Goal: Task Accomplishment & Management: Use online tool/utility

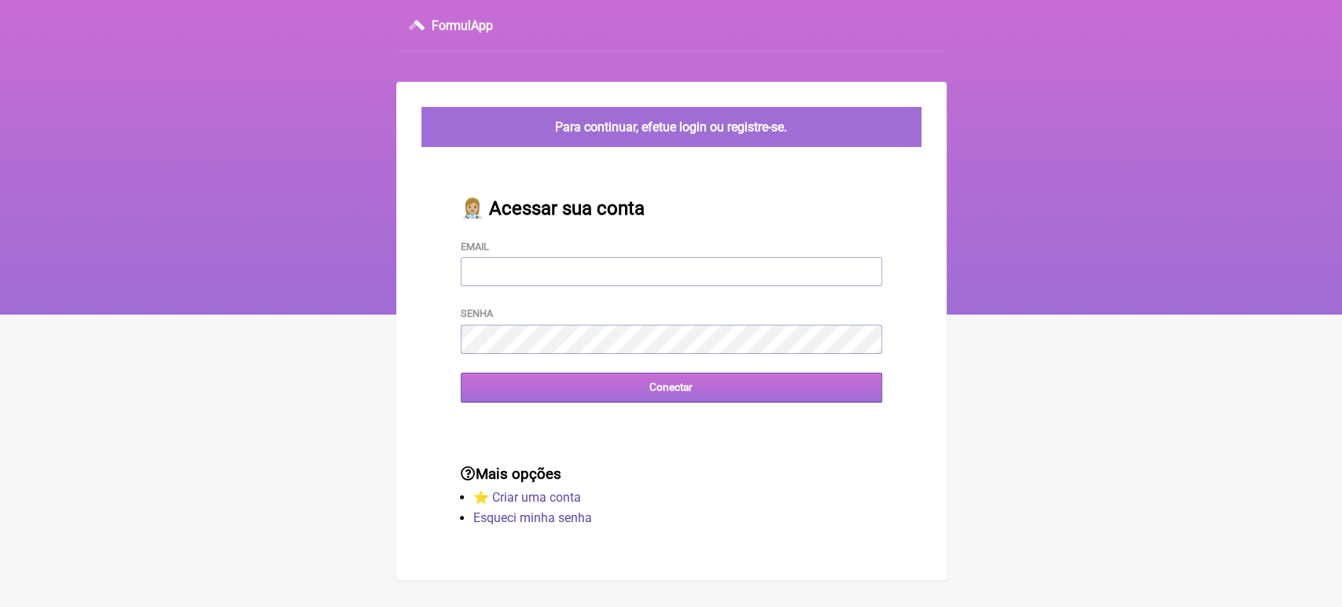
type input "[EMAIL_ADDRESS][DOMAIN_NAME]"
click at [626, 385] on input "Conectar" at bounding box center [672, 387] width 422 height 29
type input "[EMAIL_ADDRESS][DOMAIN_NAME]"
click at [611, 399] on input "Conectar" at bounding box center [672, 387] width 422 height 29
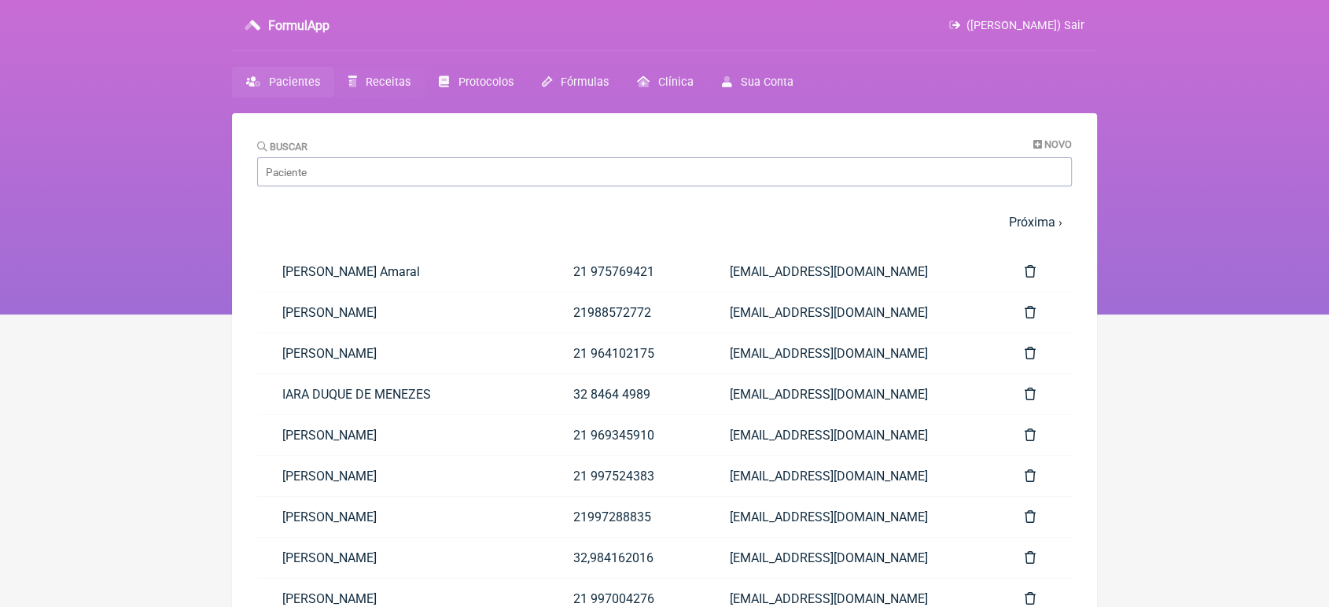
click at [377, 90] on link "Receitas" at bounding box center [379, 82] width 90 height 31
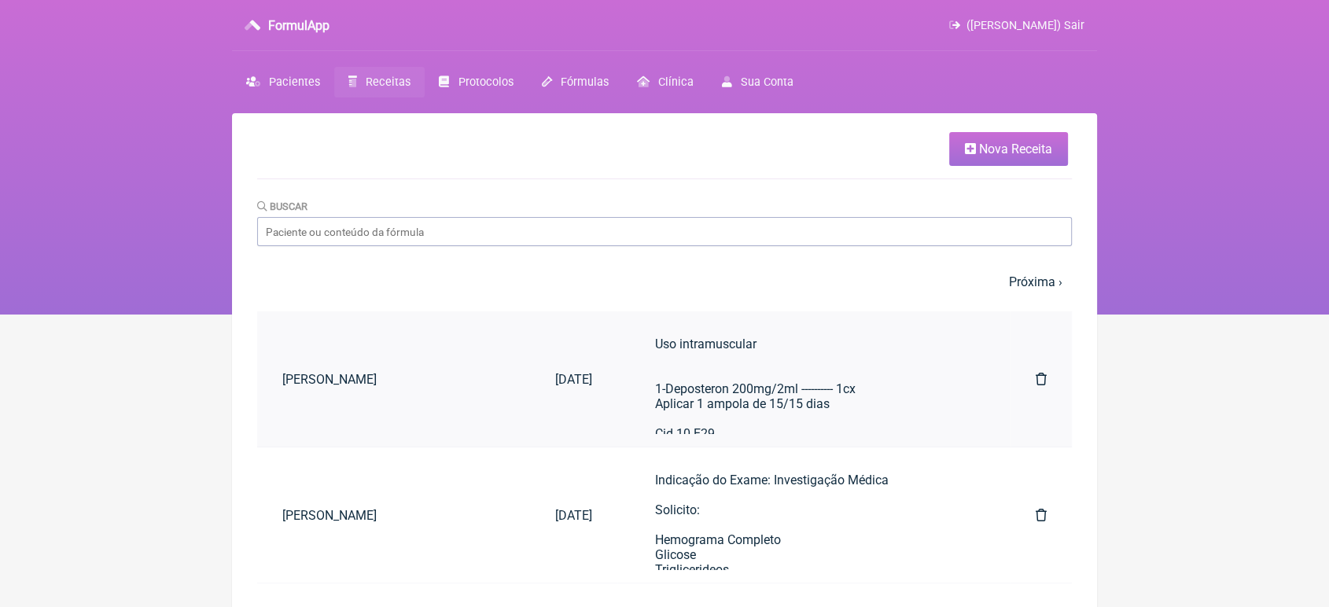
click at [748, 404] on div "Uso intramuscular 1-Deposteron 200mg/2ml ---------- 1cx Aplicar 1 ampola de 15/…" at bounding box center [814, 404] width 318 height 134
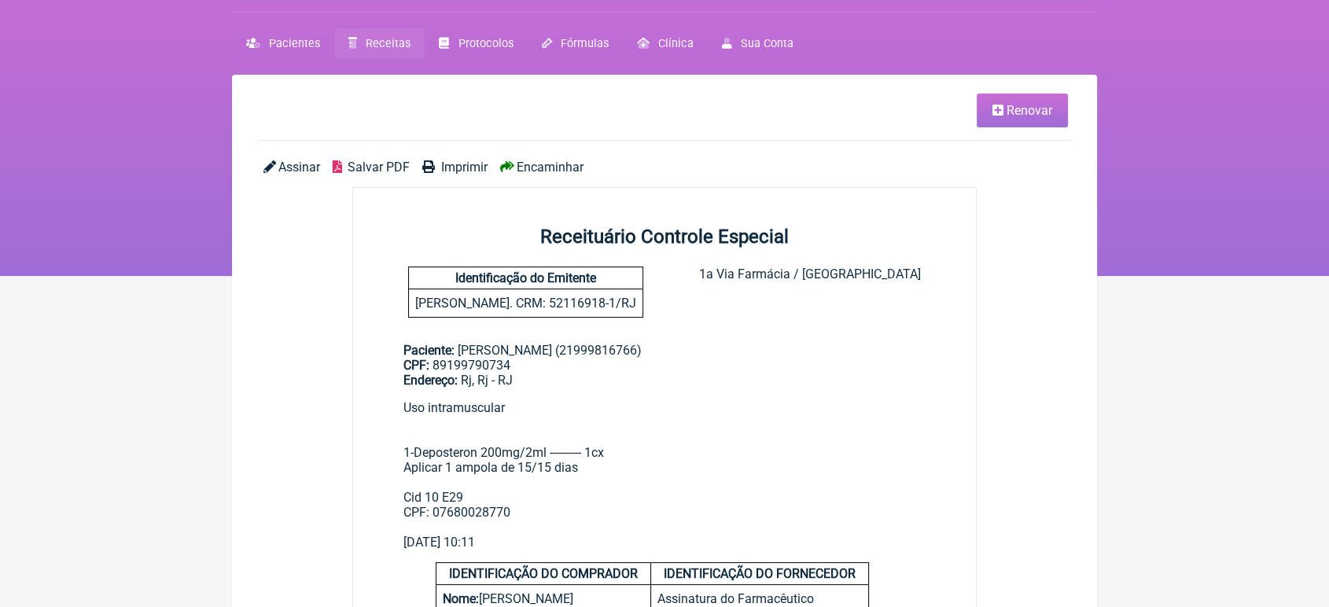
scroll to position [35, 0]
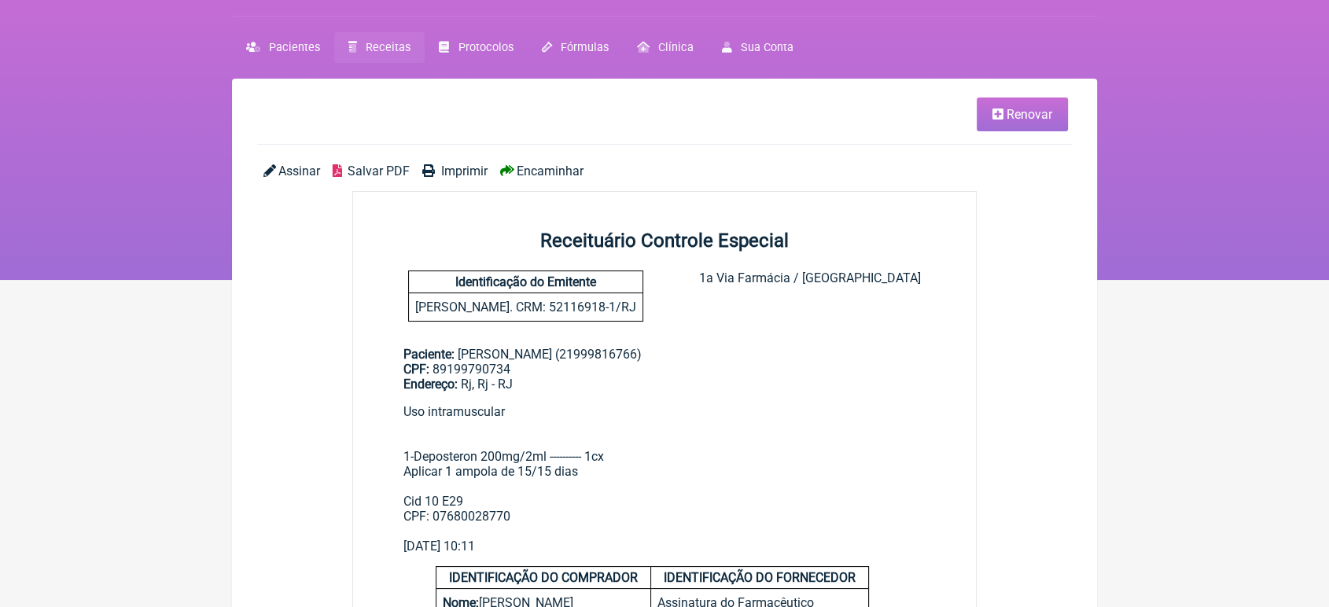
click at [537, 168] on span "Encaminhar" at bounding box center [550, 171] width 67 height 15
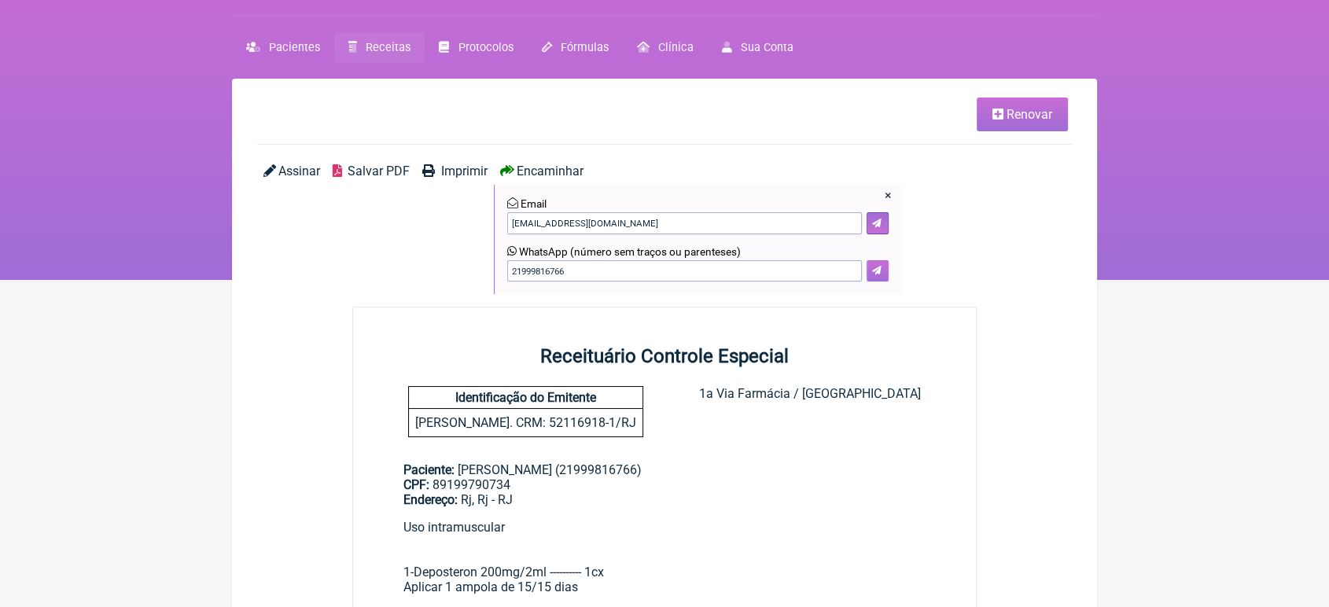
click at [869, 271] on button at bounding box center [878, 271] width 22 height 22
